Goal: Information Seeking & Learning: Learn about a topic

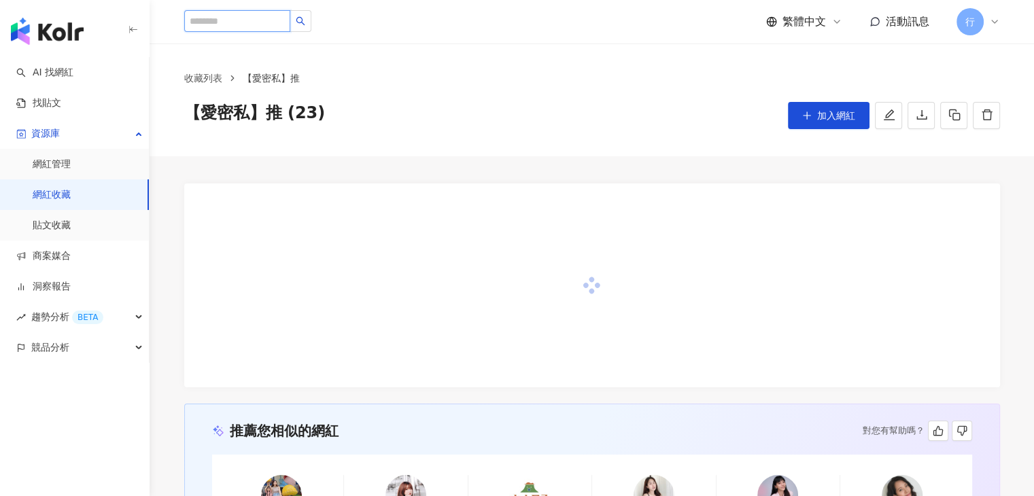
click at [239, 24] on input "search" at bounding box center [237, 21] width 106 height 22
paste input "********"
type input "********"
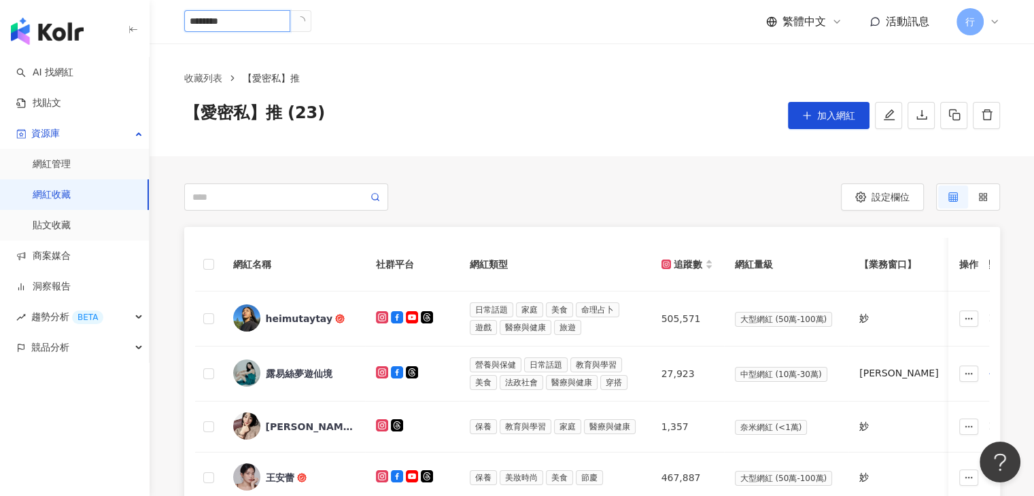
click at [306, 21] on icon "loading" at bounding box center [300, 21] width 12 height 12
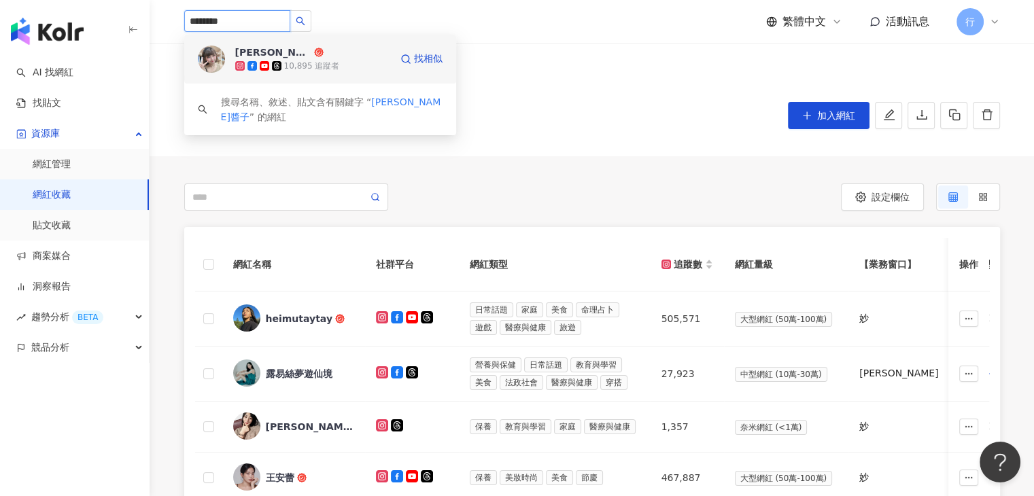
click at [280, 52] on div "Kelly奈醬子" at bounding box center [273, 53] width 76 height 14
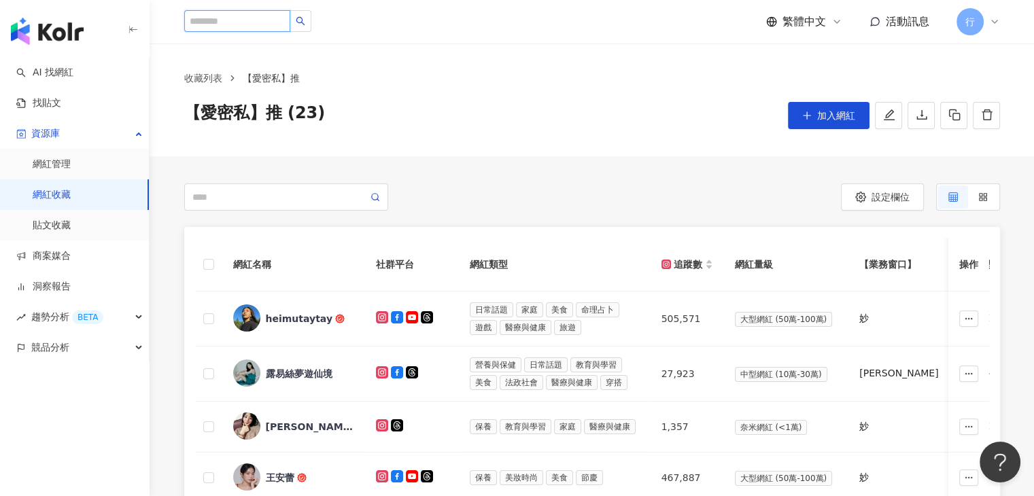
paste input "****"
type input "****"
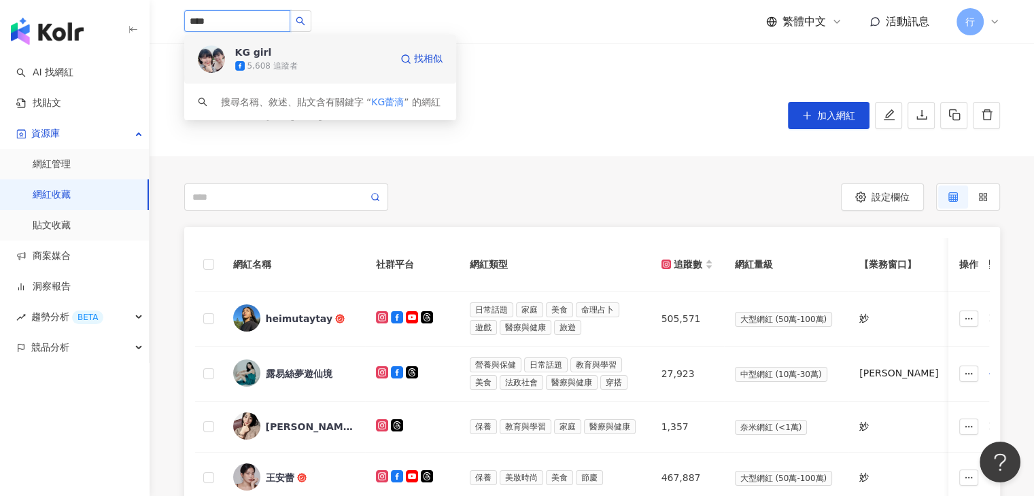
click at [315, 52] on span "KG girl" at bounding box center [279, 53] width 88 height 14
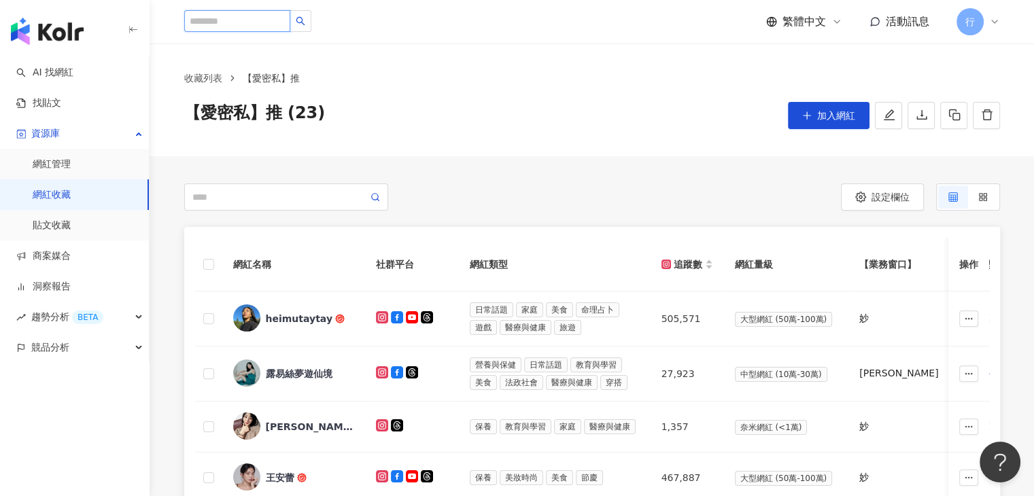
click at [275, 21] on input "search" at bounding box center [237, 21] width 106 height 22
click at [275, 21] on input "*" at bounding box center [237, 21] width 106 height 22
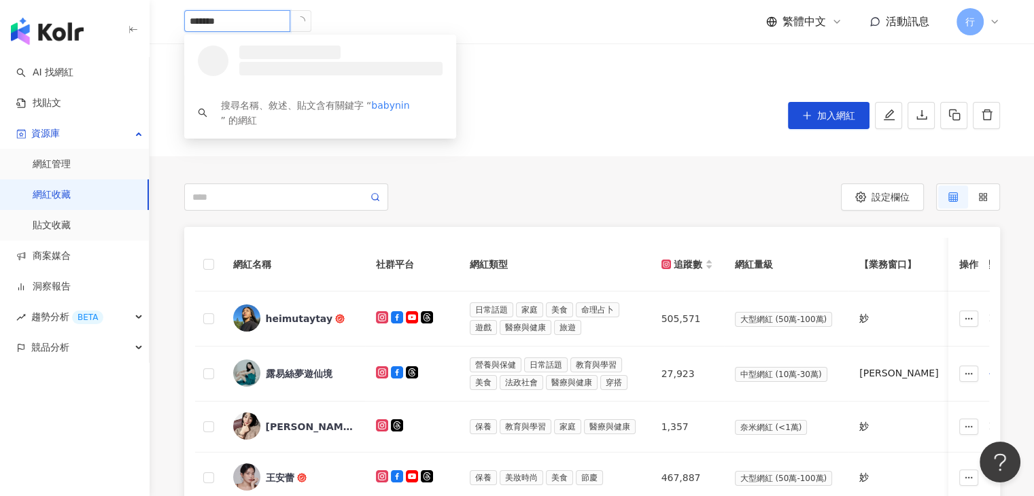
type input "********"
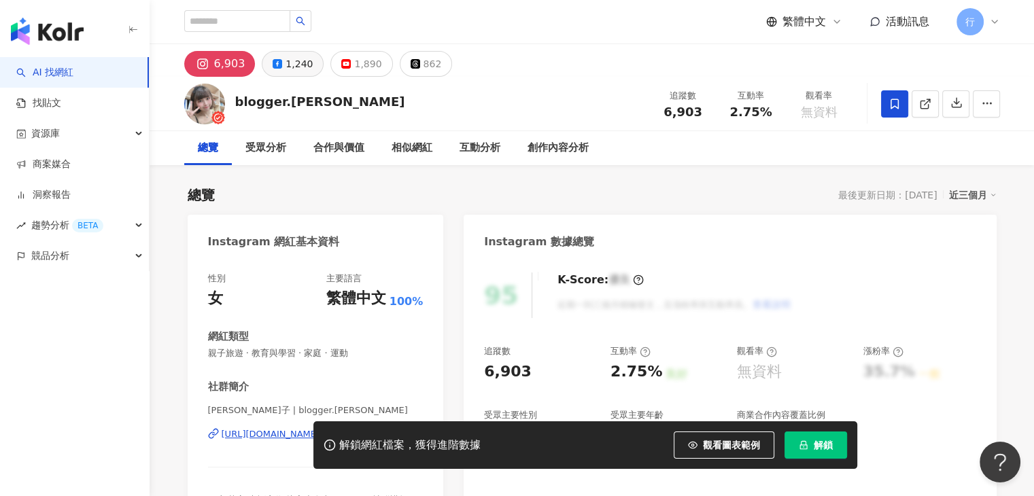
click at [299, 67] on div "1,240" at bounding box center [299, 63] width 27 height 19
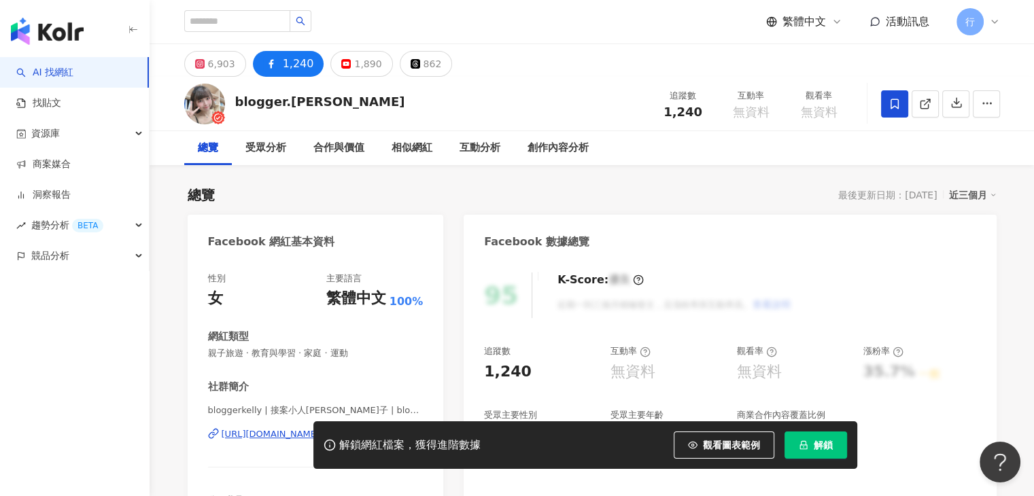
click at [228, 61] on div "6,903" at bounding box center [221, 63] width 27 height 19
click at [213, 69] on div "6,903" at bounding box center [221, 63] width 27 height 19
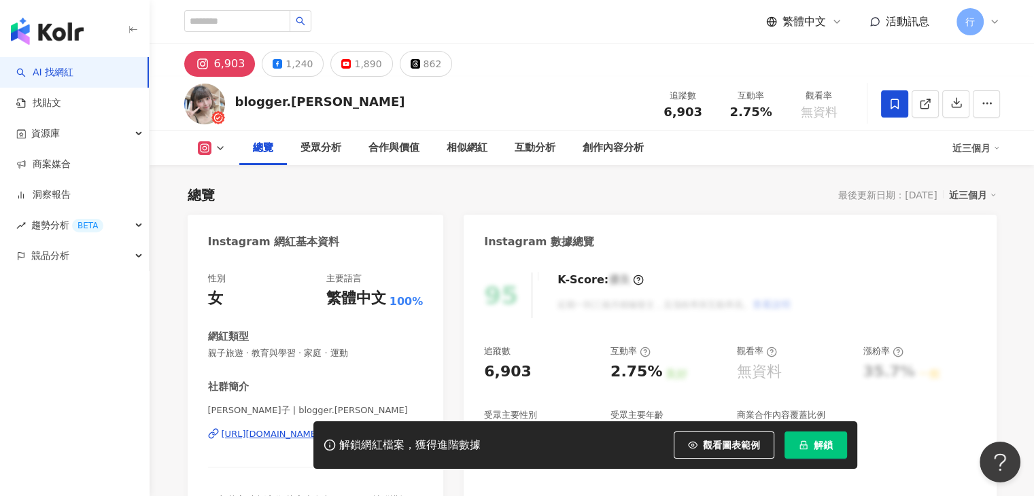
scroll to position [340, 0]
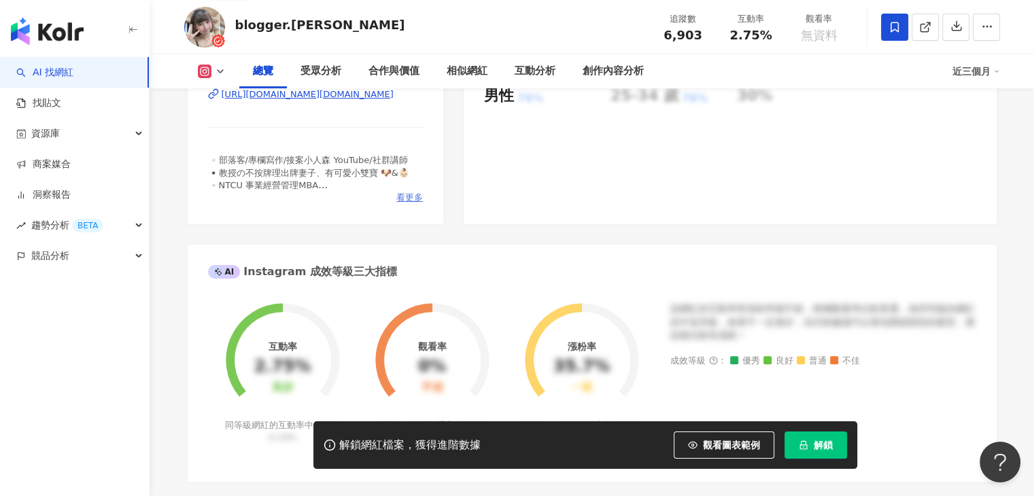
click at [411, 201] on span "看更多" at bounding box center [409, 198] width 27 height 12
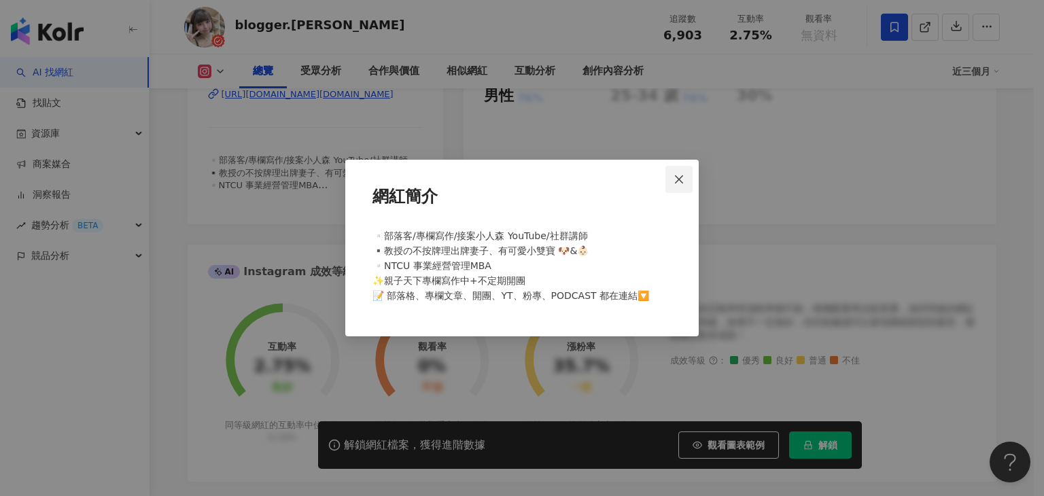
click at [677, 182] on icon "close" at bounding box center [679, 179] width 11 height 11
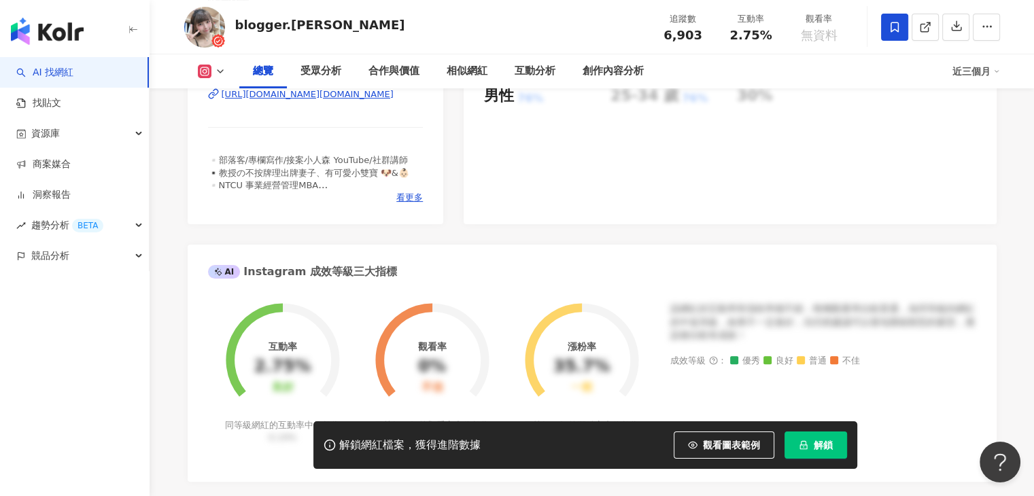
drag, startPoint x: 368, startPoint y: 99, endPoint x: 268, endPoint y: 102, distance: 100.0
click at [309, 119] on div "Kelly奈醬子 | blogger.kelly https://www.instagram.com/blogger.kelly/" at bounding box center [315, 105] width 215 height 80
click at [215, 70] on icon at bounding box center [220, 71] width 11 height 11
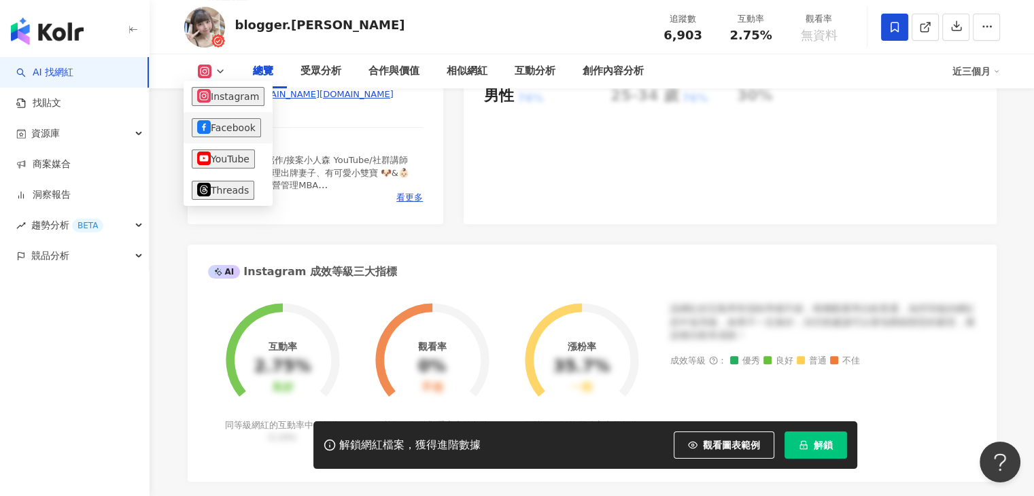
click at [224, 124] on button "Facebook" at bounding box center [226, 127] width 69 height 19
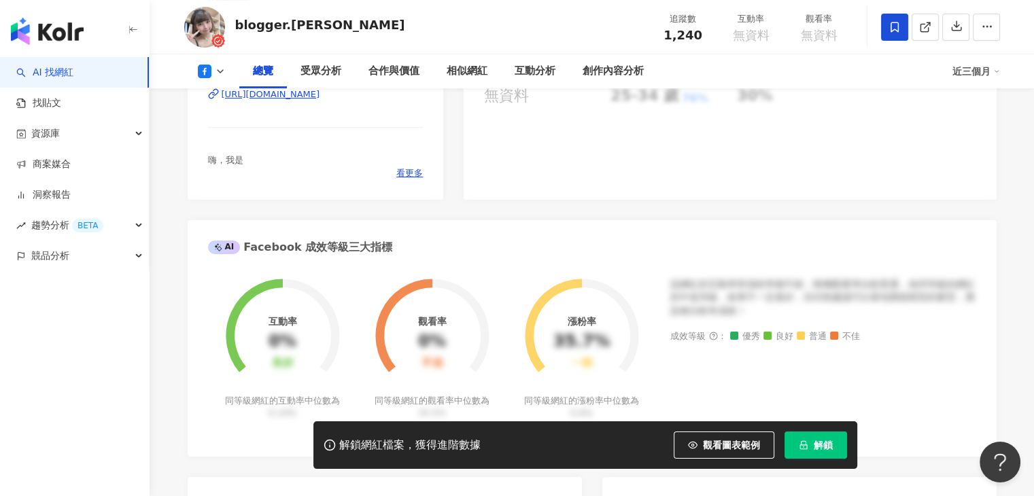
scroll to position [68, 0]
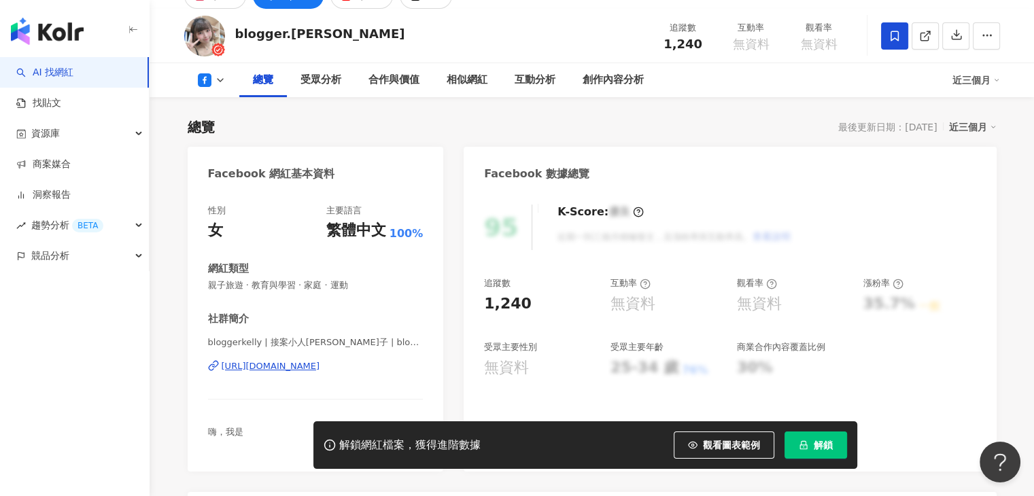
click at [224, 88] on div "總覽 受眾分析 合作與價值 相似網紅 互動分析 創作內容分析 近三個月" at bounding box center [592, 80] width 816 height 34
click at [222, 83] on icon at bounding box center [220, 80] width 11 height 11
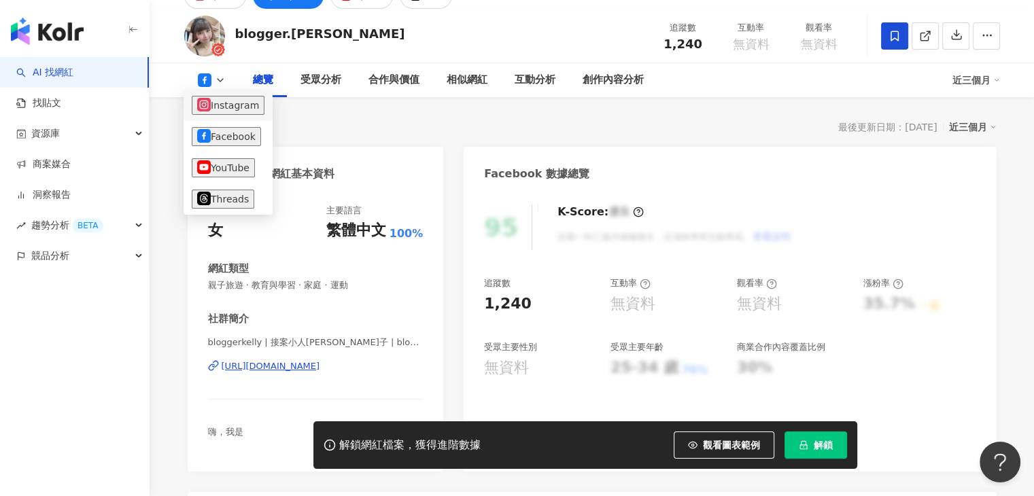
click at [228, 108] on button "Instagram" at bounding box center [228, 105] width 73 height 19
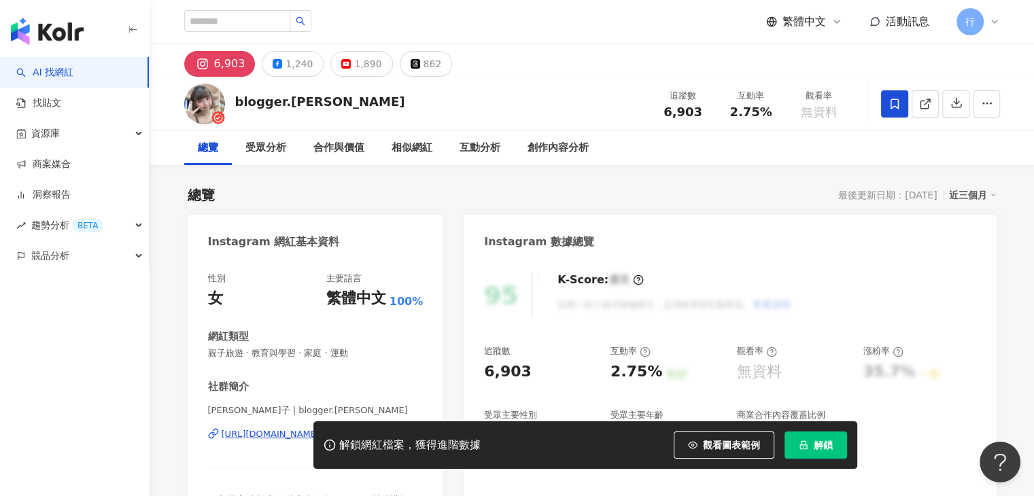
drag, startPoint x: 271, startPoint y: 434, endPoint x: 293, endPoint y: 332, distance: 105.1
drag, startPoint x: 299, startPoint y: 298, endPoint x: 319, endPoint y: 307, distance: 22.2
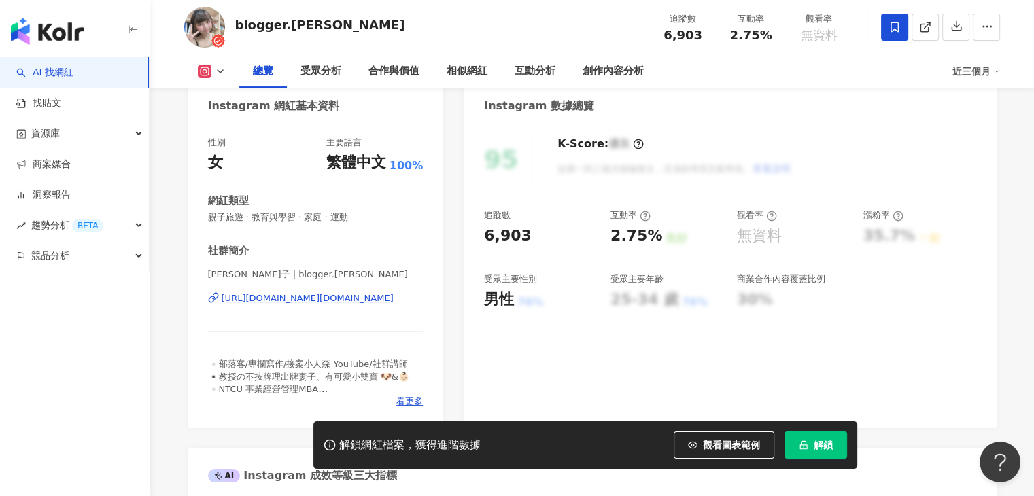
scroll to position [136, 0]
click at [223, 74] on button at bounding box center [211, 72] width 55 height 14
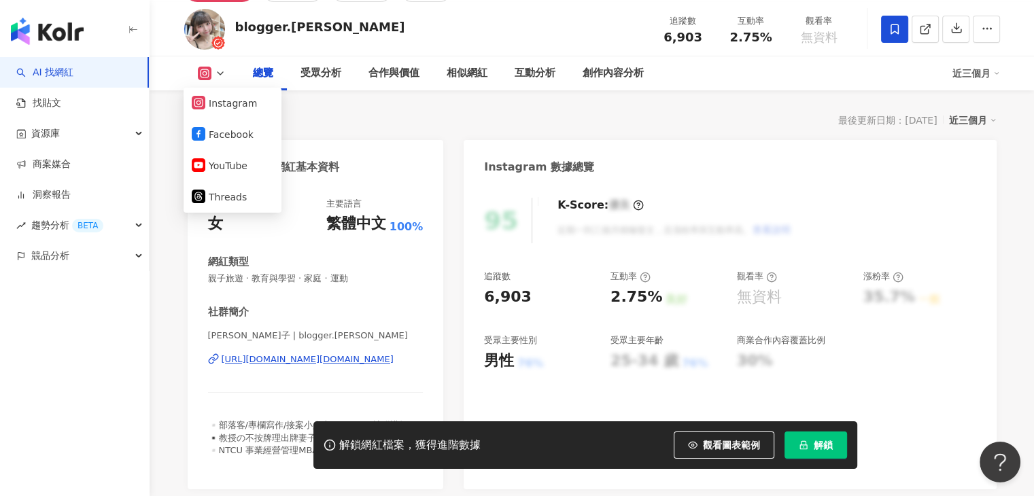
scroll to position [68, 0]
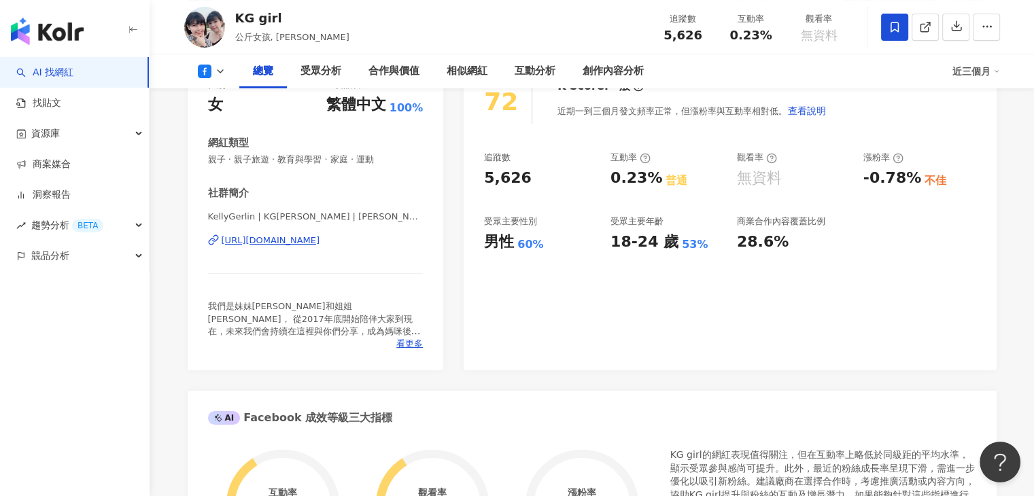
scroll to position [191, 0]
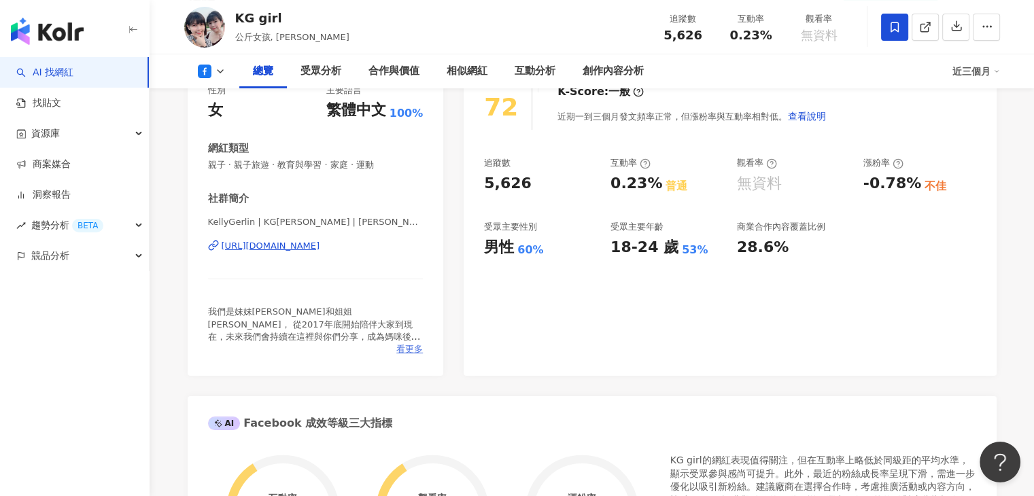
click at [409, 353] on span "看更多" at bounding box center [409, 349] width 27 height 12
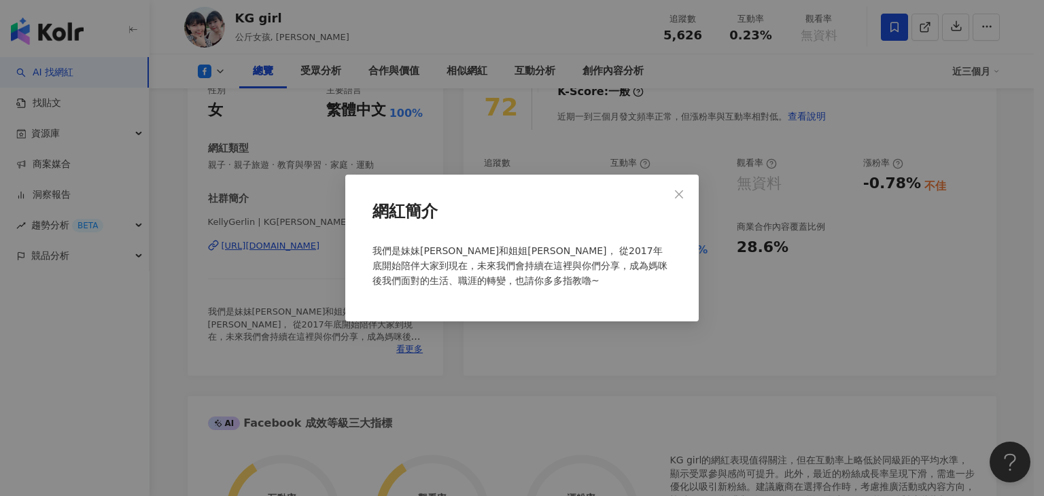
click at [680, 311] on div "網紅簡介 我們是妹妹Kelly和姐姐Gerlin， 從2017年底開始陪伴大家到現在，未來我們會持續在這裡與你們分享，成為媽咪後我們面對的生活、職涯的轉變，也…" at bounding box center [521, 248] width 353 height 147
drag, startPoint x: 668, startPoint y: 308, endPoint x: 687, endPoint y: 203, distance: 106.3
click at [668, 303] on div "網紅簡介 我們是妹妹Kelly和姐姐Gerlin， 從2017年底開始陪伴大家到現在，未來我們會持續在這裡與你們分享，成為媽咪後我們面對的生活、職涯的轉變，也…" at bounding box center [521, 248] width 353 height 147
drag, startPoint x: 681, startPoint y: 196, endPoint x: 675, endPoint y: 223, distance: 27.2
click at [681, 198] on icon "close" at bounding box center [679, 194] width 11 height 11
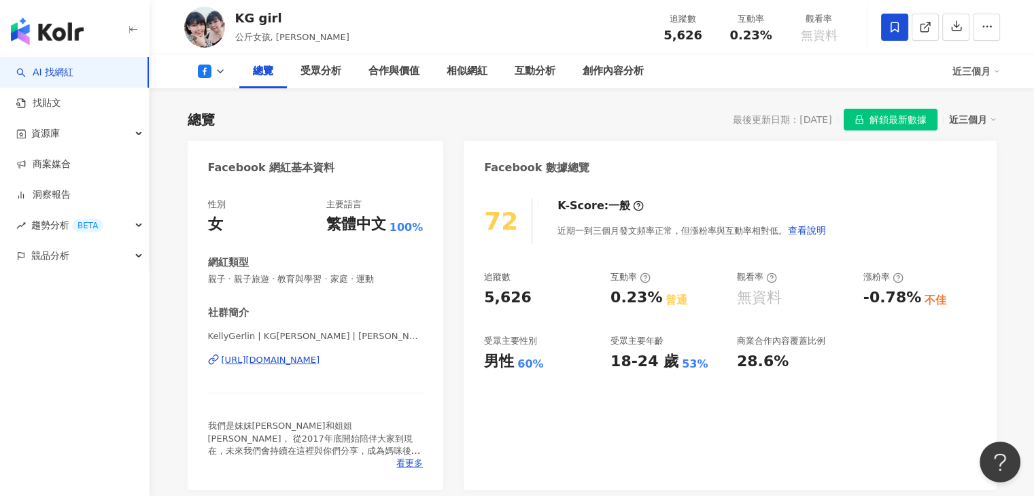
scroll to position [55, 0]
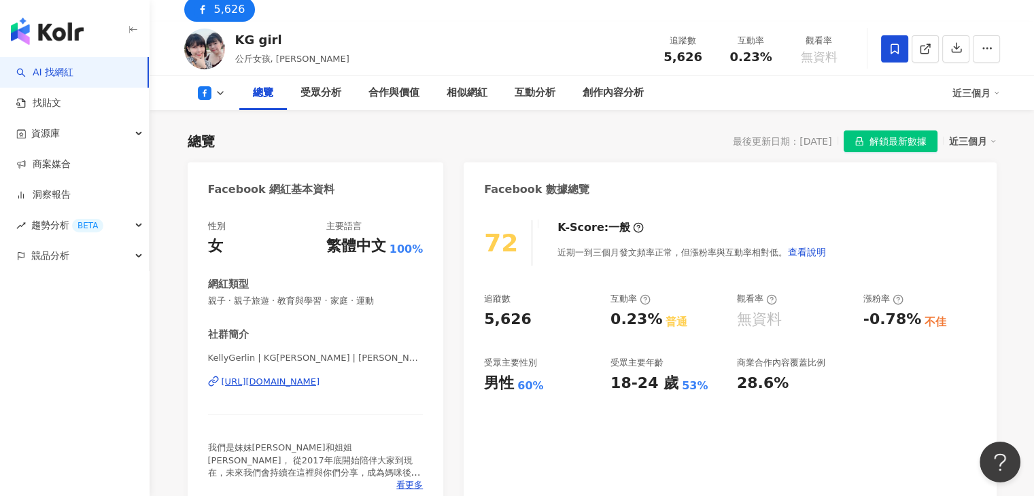
click at [727, 443] on div "72 K-Score : 一般 近期一到三個月發文頻率正常，但漲粉率與互動率相對低。 查看說明 追蹤數 5,626 互動率 0.23% 普通 觀看率 無資料 …" at bounding box center [730, 359] width 532 height 305
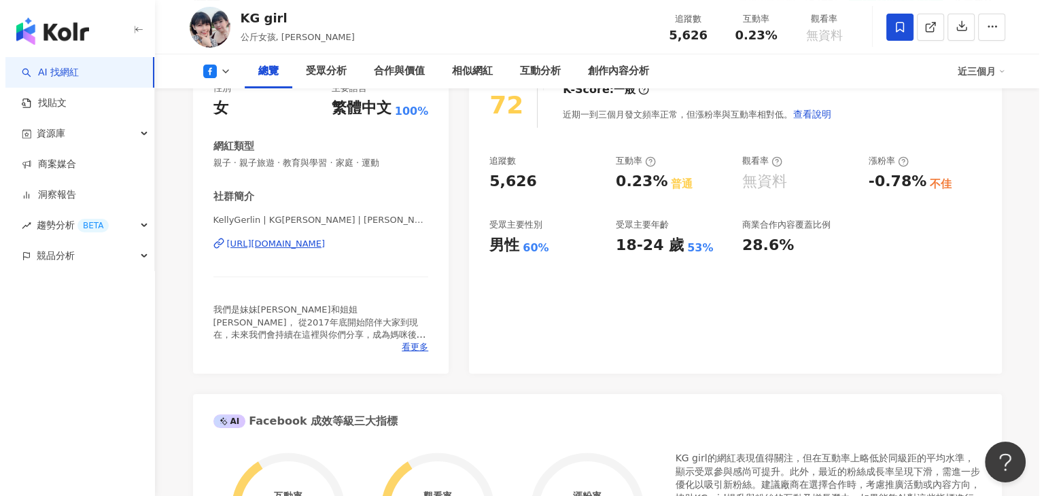
scroll to position [272, 0]
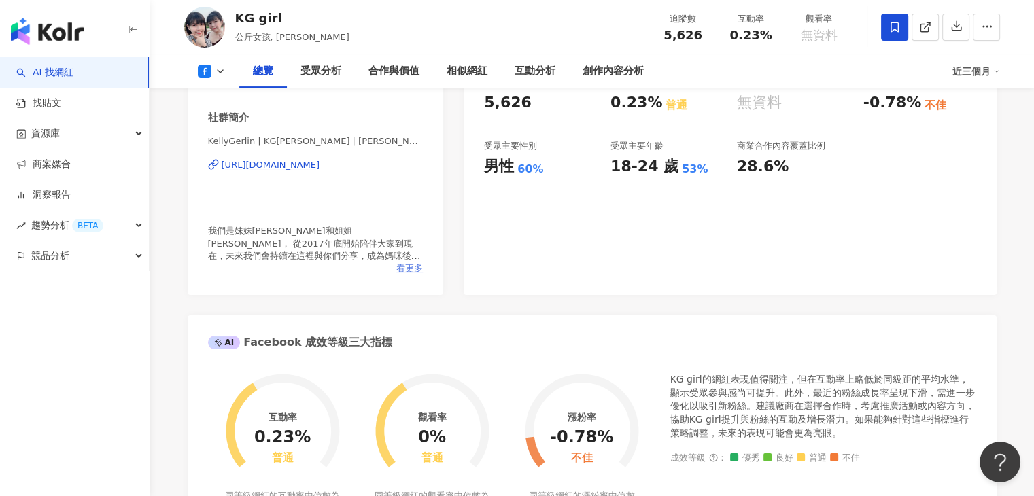
click at [415, 267] on span "看更多" at bounding box center [409, 268] width 27 height 12
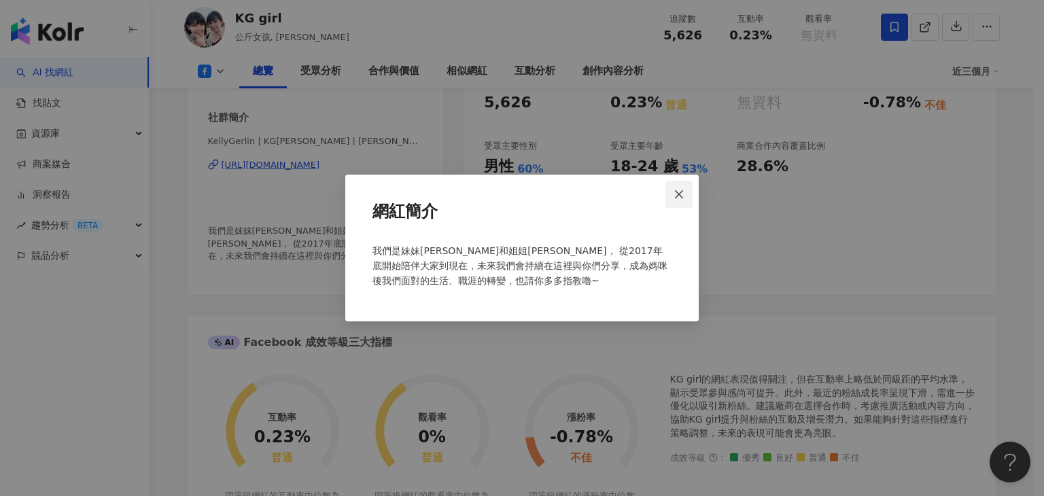
click at [673, 201] on button "Close" at bounding box center [679, 194] width 27 height 27
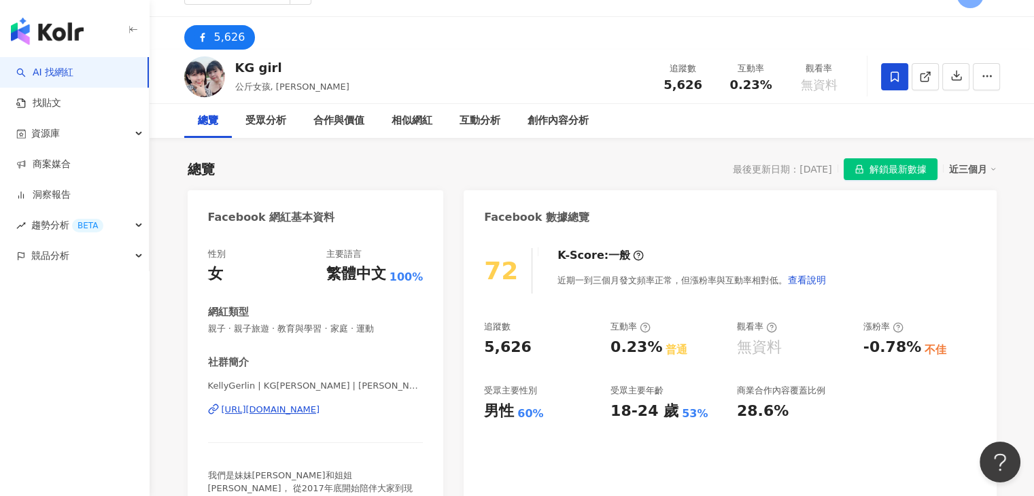
scroll to position [0, 0]
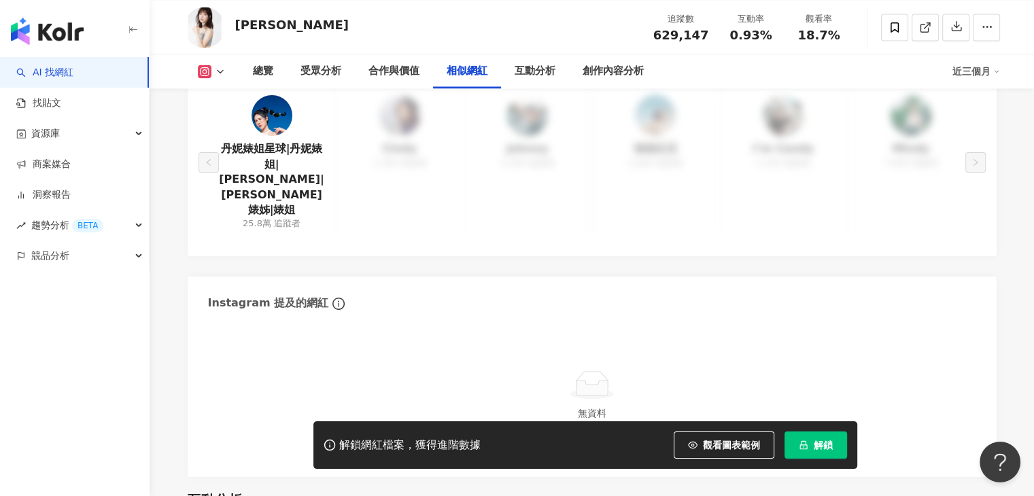
scroll to position [2235, 0]
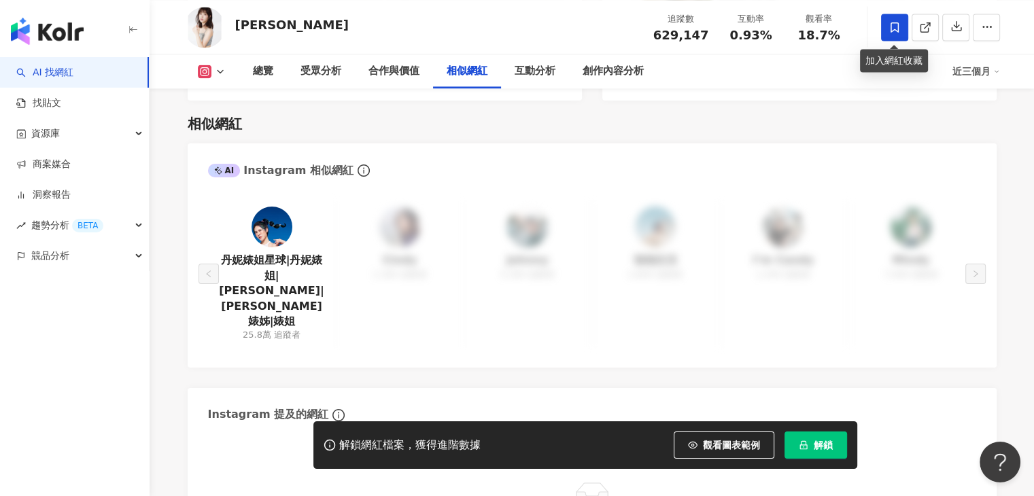
click at [897, 22] on icon at bounding box center [894, 27] width 12 height 12
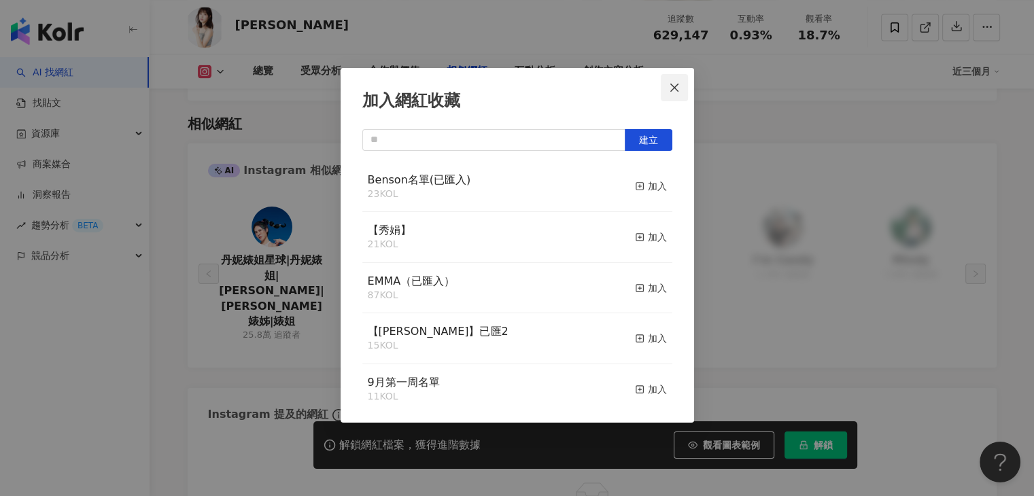
click at [674, 86] on icon "close" at bounding box center [674, 87] width 8 height 8
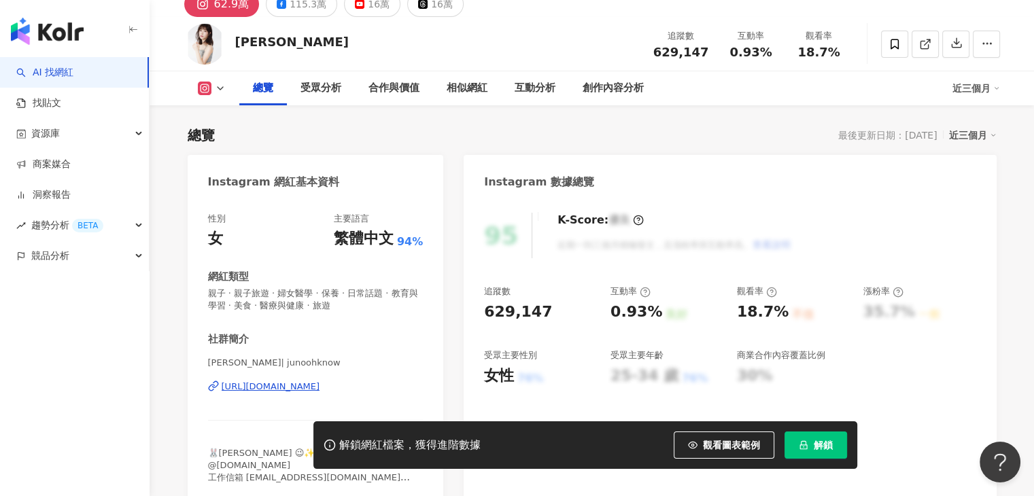
scroll to position [128, 0]
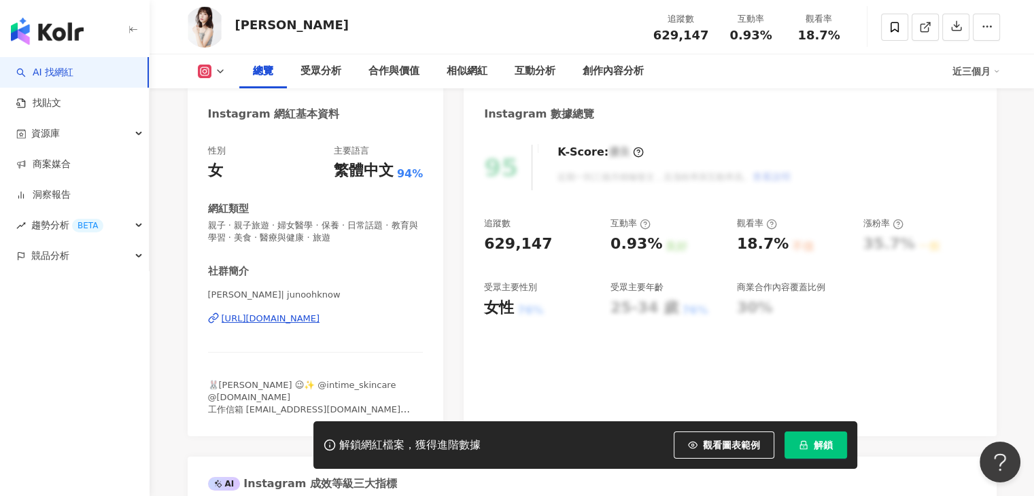
click at [233, 66] on button at bounding box center [211, 72] width 55 height 14
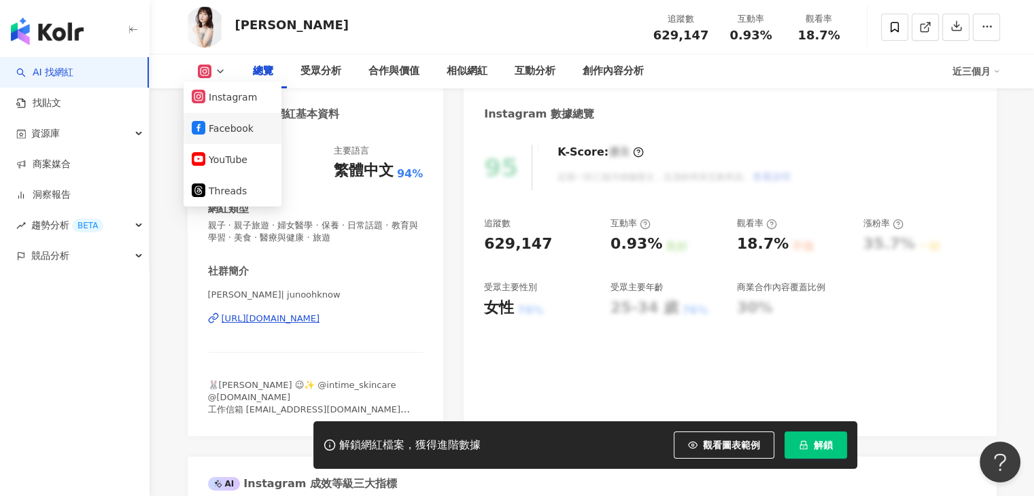
drag, startPoint x: 228, startPoint y: 124, endPoint x: 209, endPoint y: 124, distance: 19.7
click at [209, 124] on button "Facebook" at bounding box center [233, 128] width 82 height 19
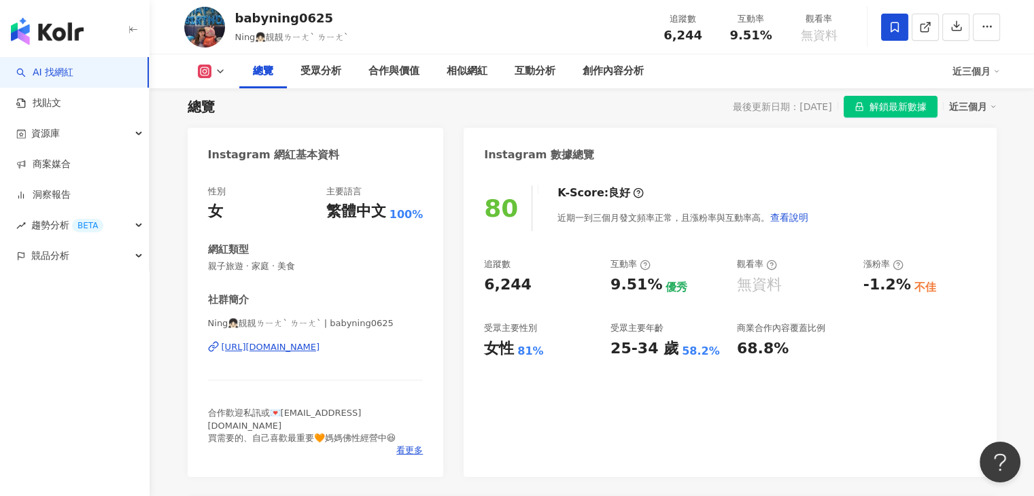
scroll to position [204, 0]
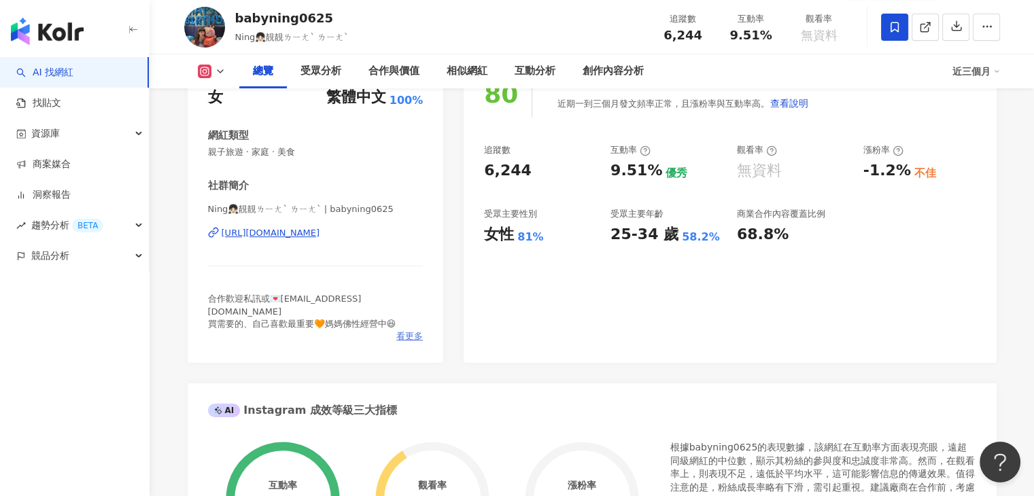
click at [407, 330] on span "看更多" at bounding box center [409, 336] width 27 height 12
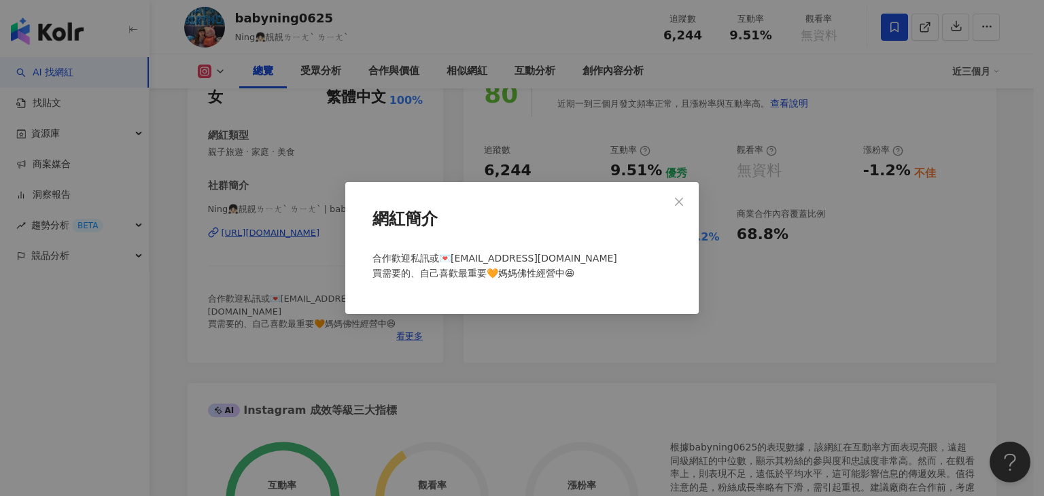
click at [676, 196] on icon "close" at bounding box center [679, 201] width 11 height 11
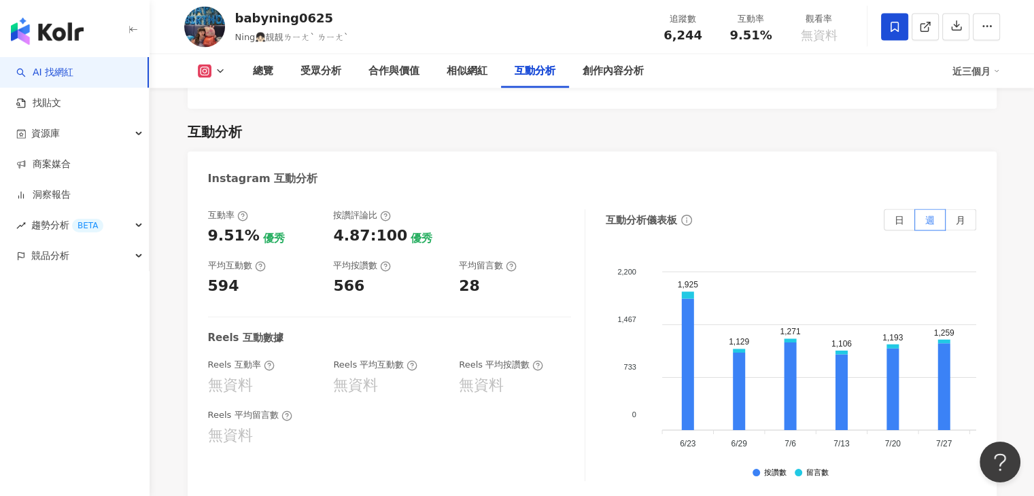
scroll to position [2583, 0]
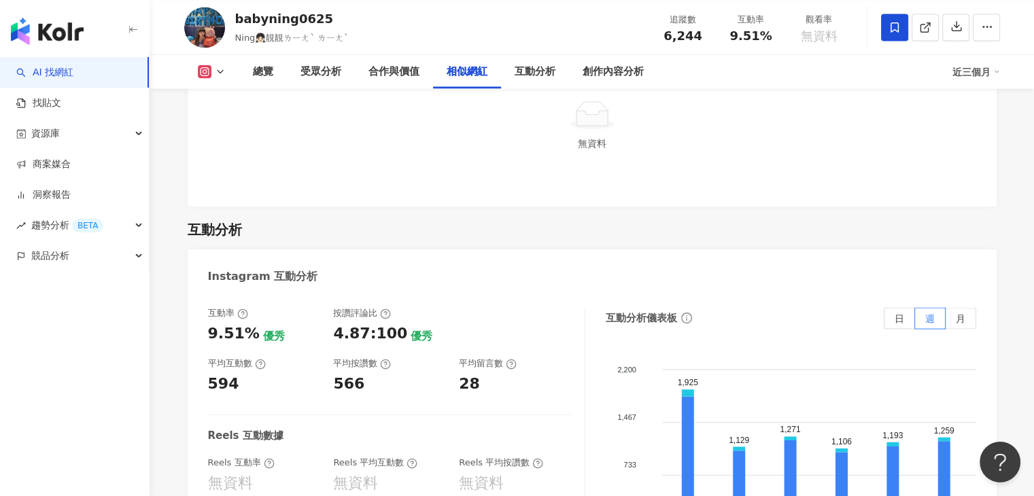
scroll to position [2583, 0]
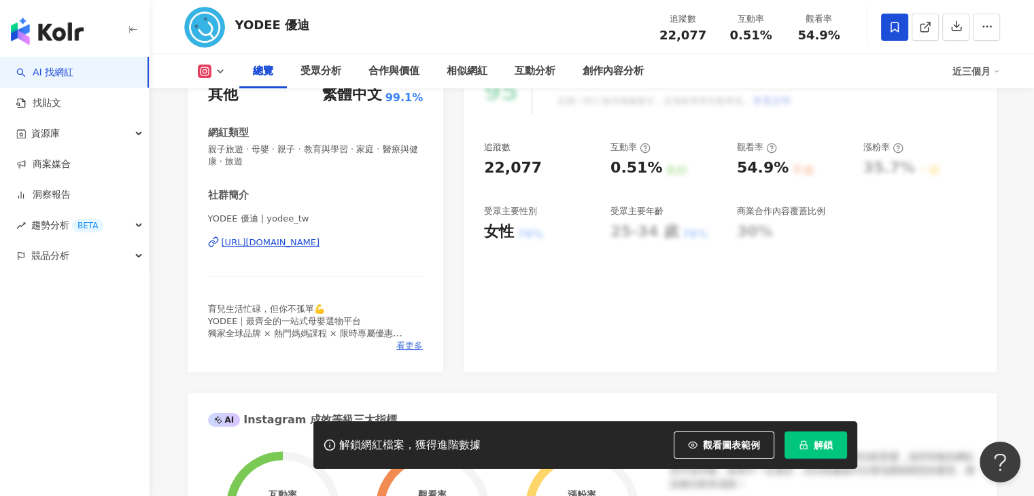
click at [404, 347] on span "看更多" at bounding box center [409, 346] width 27 height 12
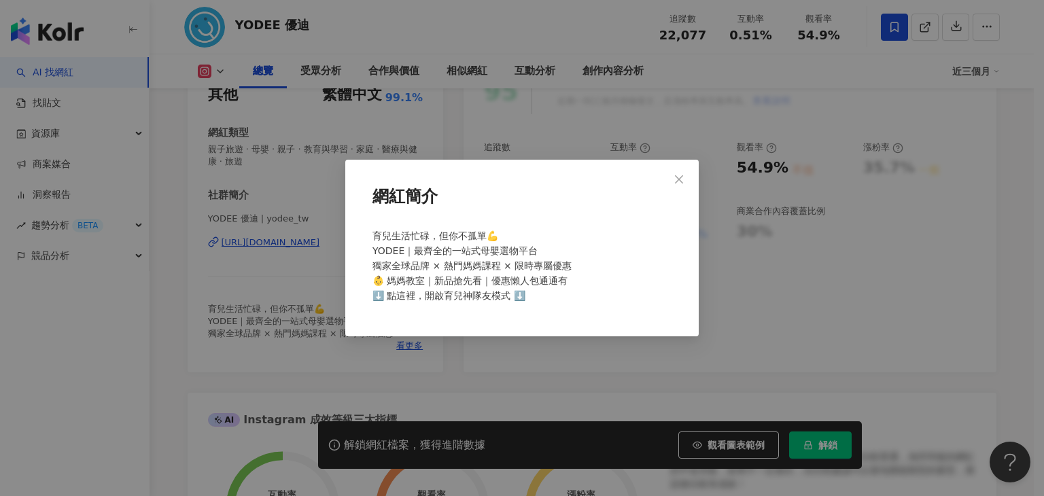
click at [310, 220] on div "網紅簡介 育兒生活忙碌，但你不孤單💪 YODEE｜最齊全的一站式母嬰選物平台 獨家全球品牌 × 熱門媽媽課程 × 限時專屬優惠 👶 媽媽教室｜新品搶先看｜優惠…" at bounding box center [522, 248] width 1044 height 496
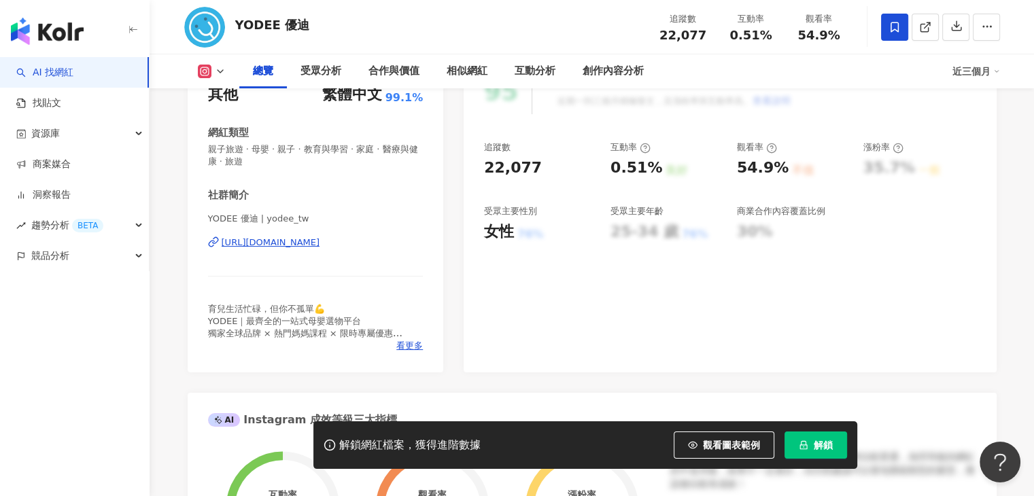
click at [221, 67] on icon at bounding box center [220, 71] width 11 height 11
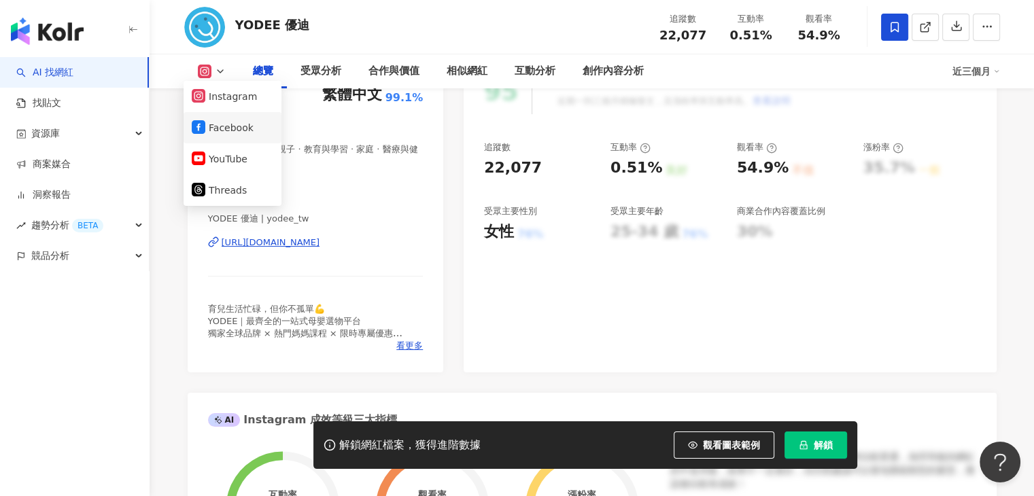
click at [235, 131] on button "Facebook" at bounding box center [233, 127] width 82 height 19
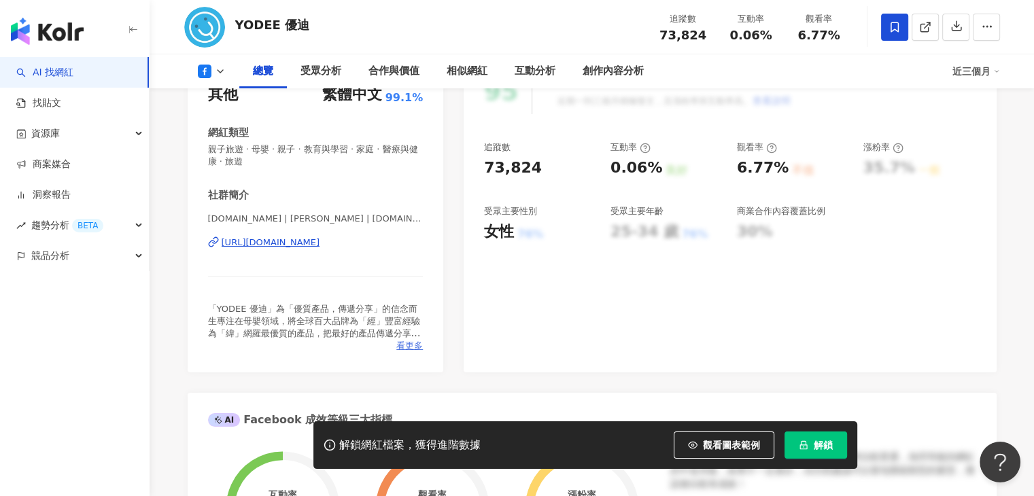
click at [409, 346] on span "看更多" at bounding box center [409, 346] width 27 height 12
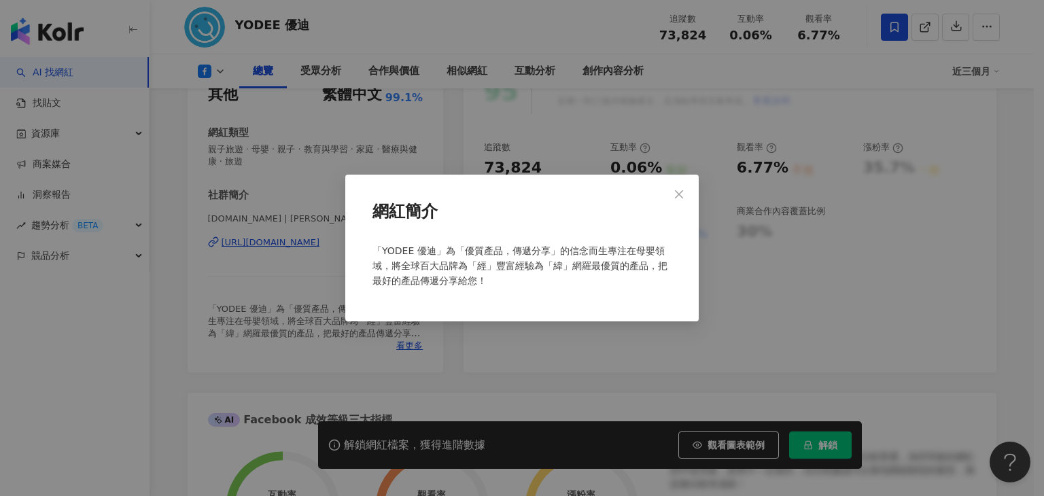
click at [749, 286] on div "網紅簡介 「YODEE 優迪」為「優質產品，傳遞分享」的信念而生專注在母嬰領域，將全球百大品牌為「經」豐富經驗為「緯」網羅最優質的產品，把最好的產品傳遞分享給…" at bounding box center [522, 248] width 1044 height 496
